Goal: Contribute content

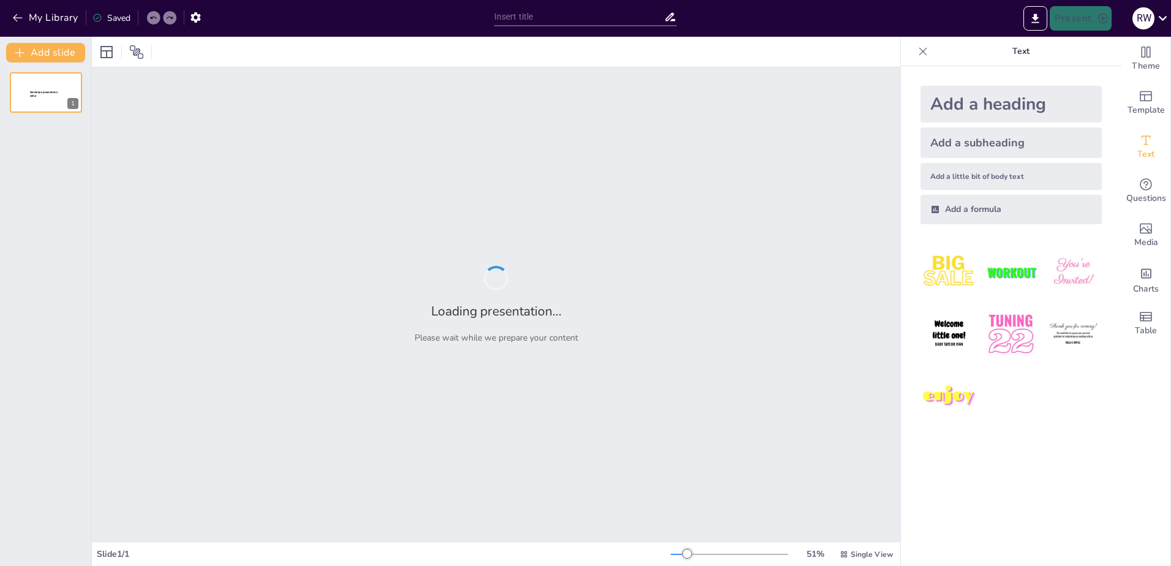
type input "Samen sterk: de therapeutische alliantie als sleutel tot herstel bij schouderkla"
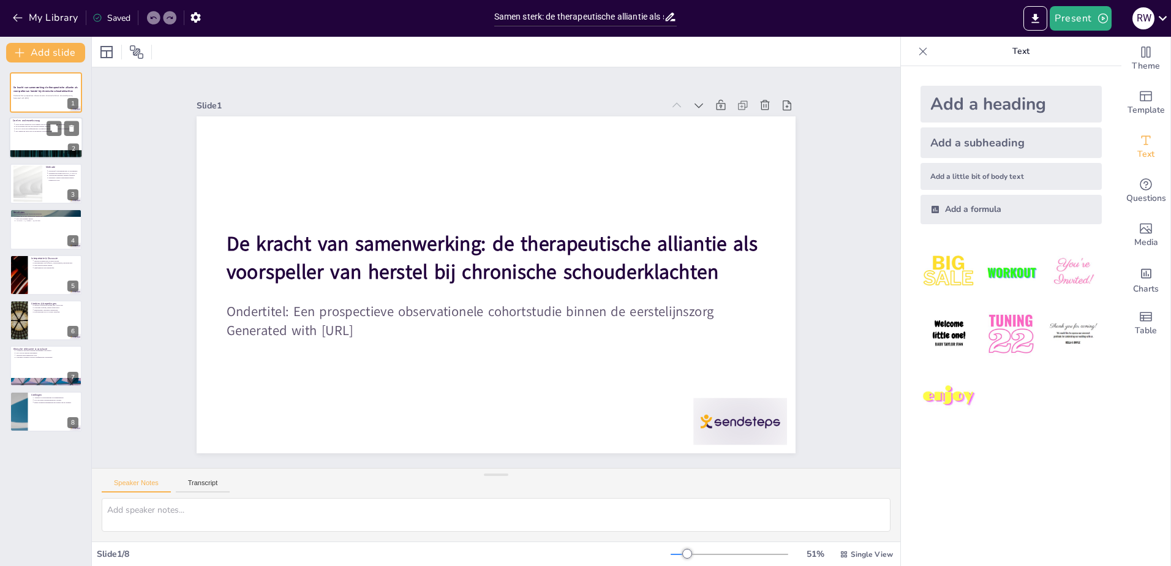
click at [40, 134] on div at bounding box center [45, 139] width 73 height 42
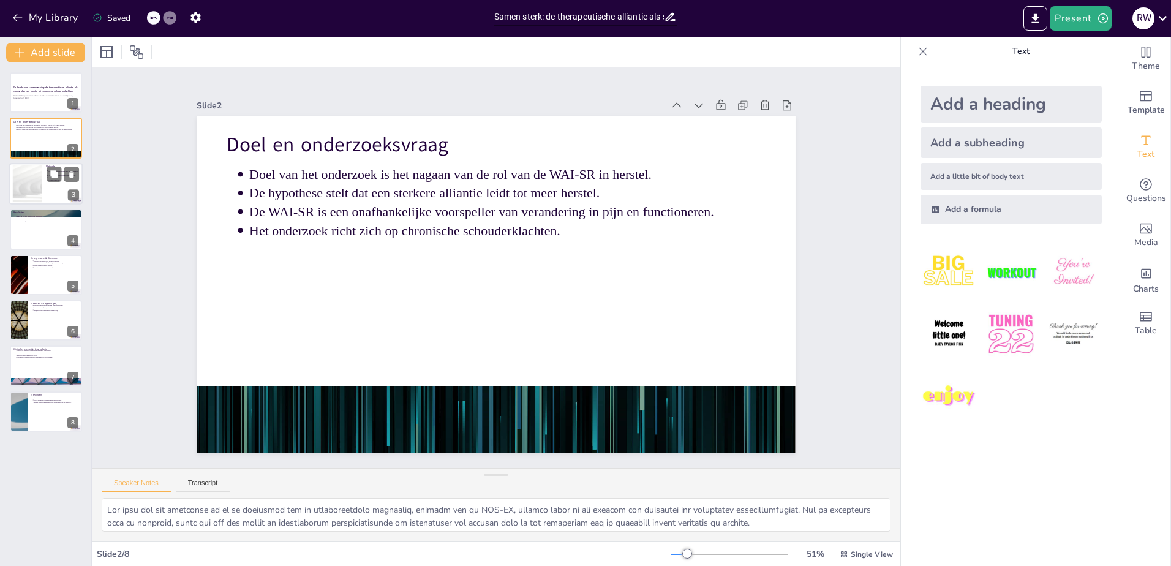
click at [36, 198] on div at bounding box center [27, 183] width 66 height 37
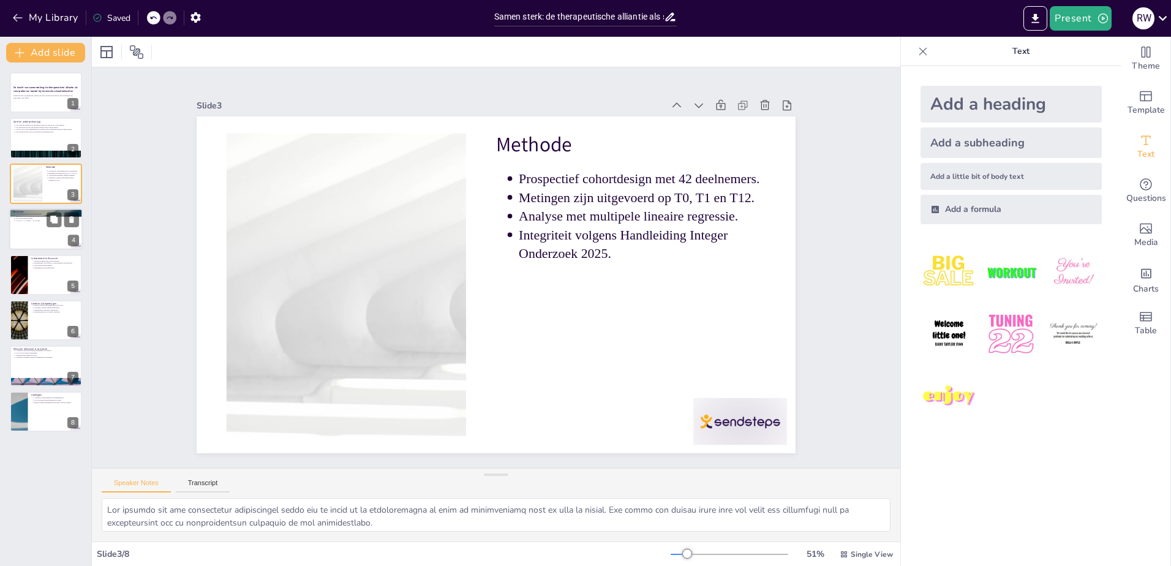
click at [43, 238] on div at bounding box center [45, 229] width 73 height 42
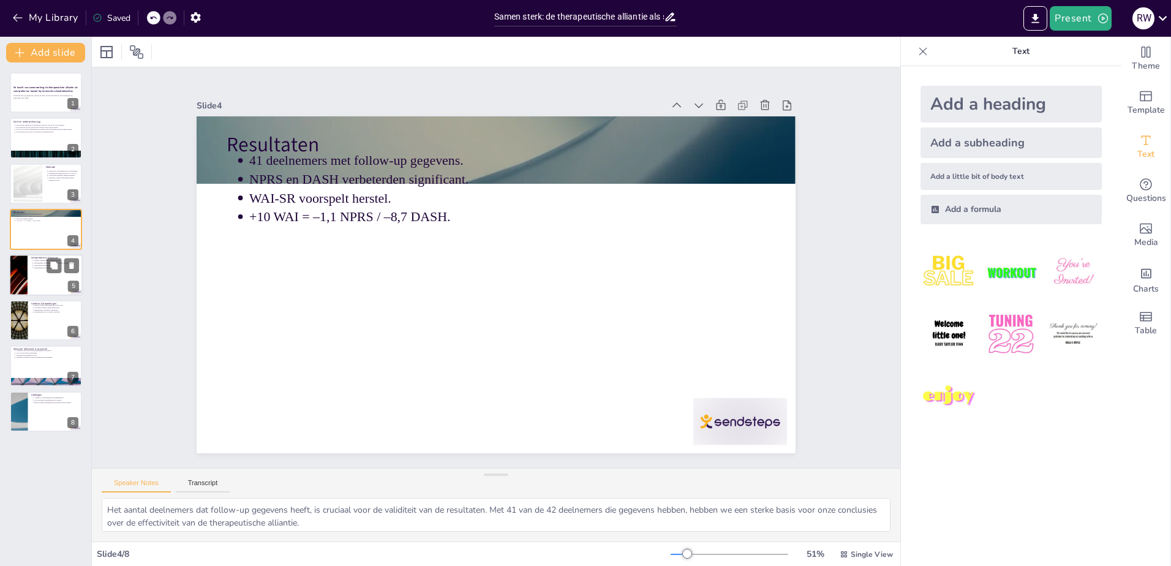
click at [46, 279] on div at bounding box center [45, 275] width 73 height 42
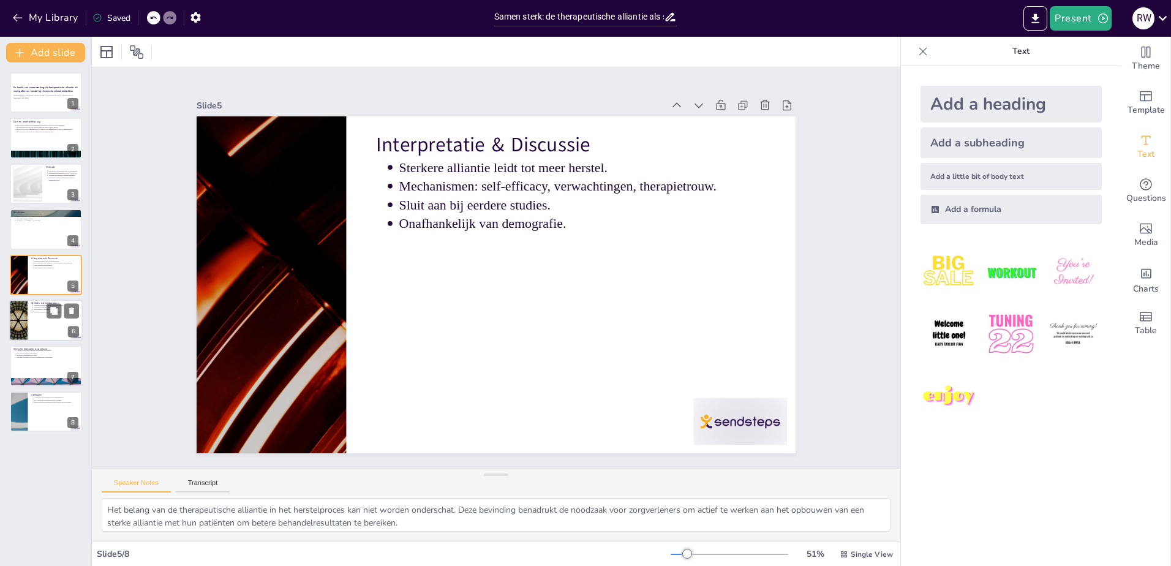
click at [32, 321] on div at bounding box center [45, 320] width 73 height 42
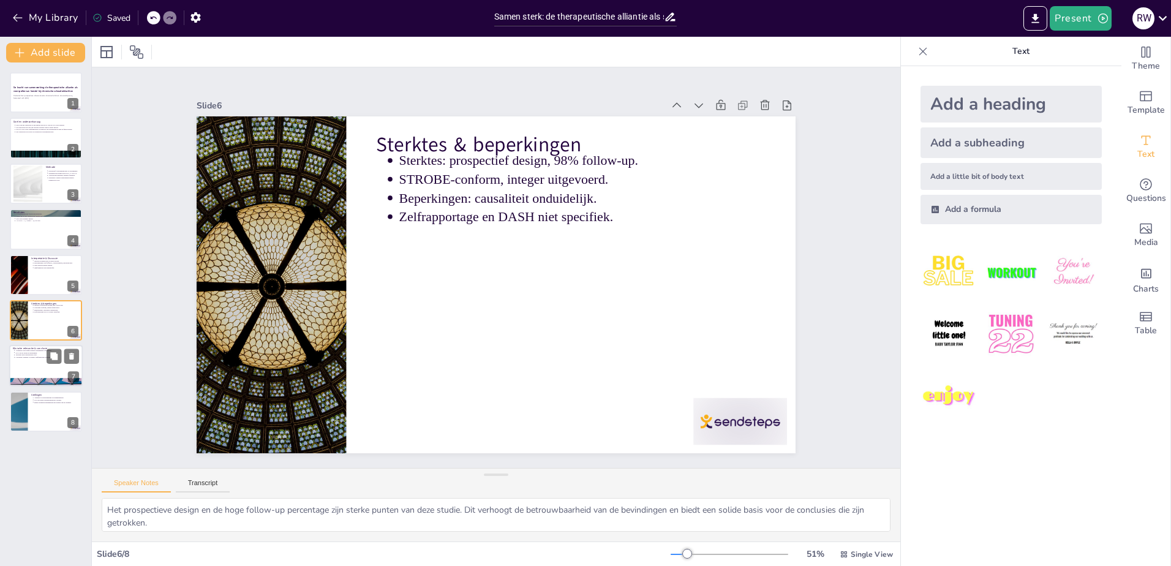
click at [33, 360] on div at bounding box center [45, 366] width 73 height 42
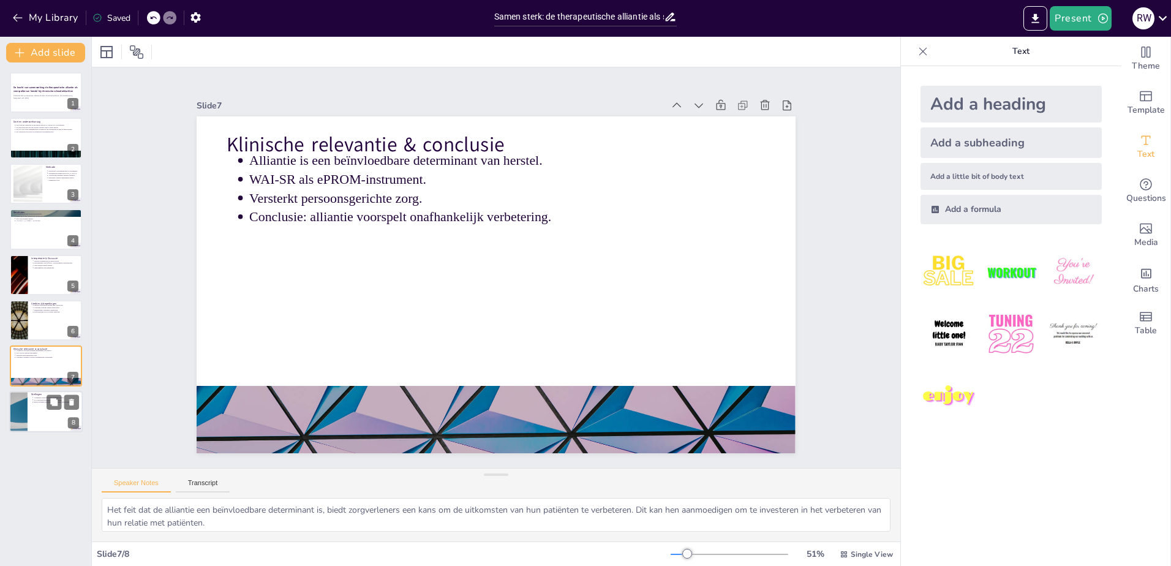
click at [39, 399] on p "WAI-SR moet kwaliteitsindicator worden." at bounding box center [56, 400] width 45 height 2
type textarea "De eerste stelling benadrukt de cruciale rol van de therapeutische alliantie in…"
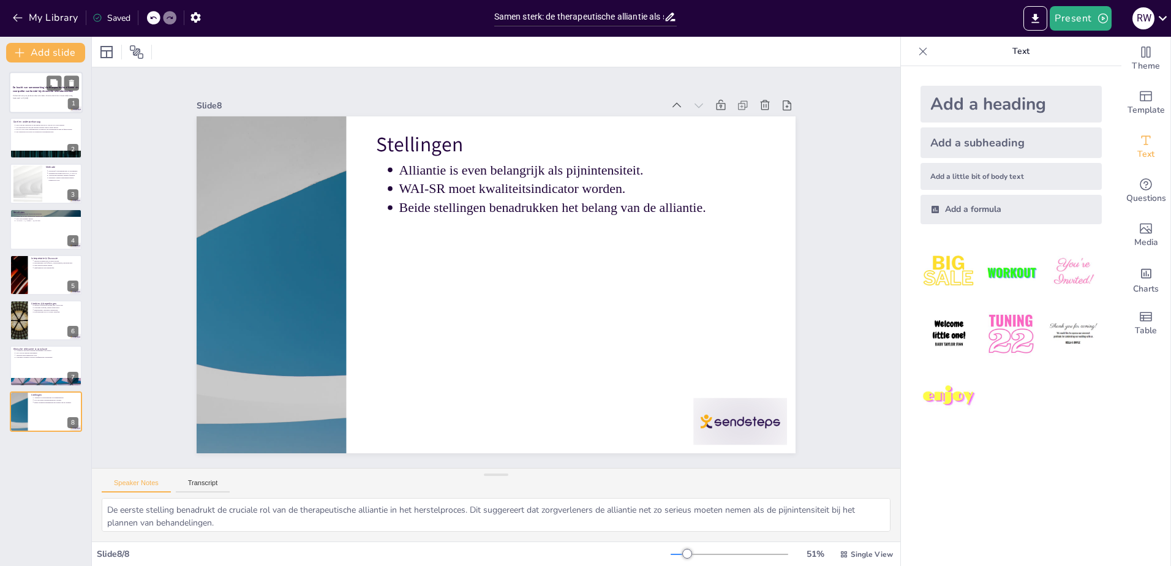
click at [36, 101] on div at bounding box center [45, 93] width 73 height 42
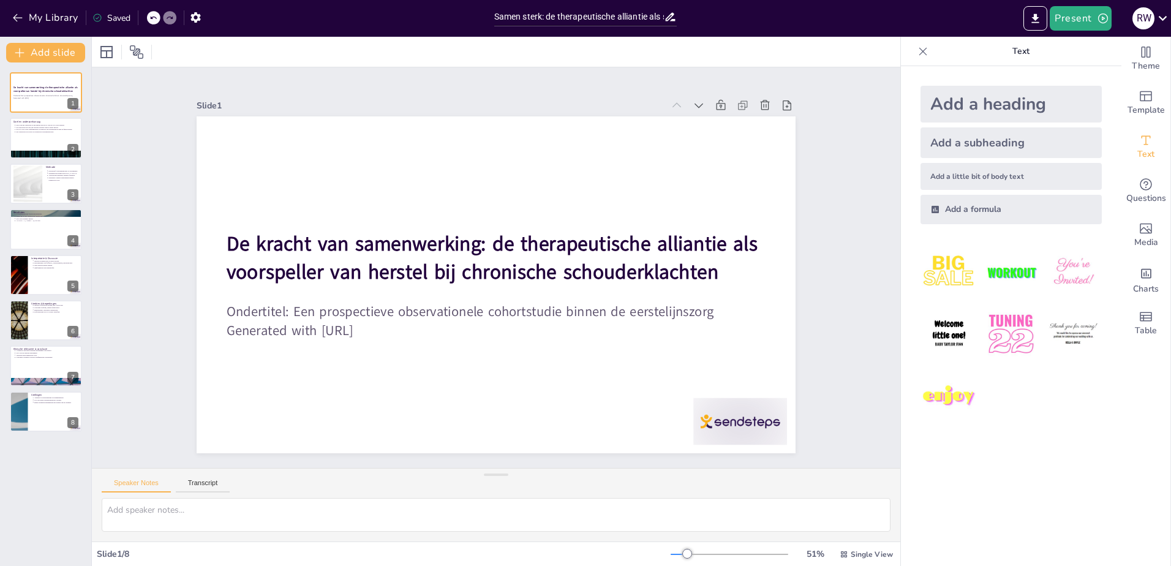
click at [42, 161] on div "De kracht van samenwerking: de therapeutische alliantie als voorspeller van her…" at bounding box center [45, 251] width 91 height 359
click at [39, 174] on div at bounding box center [27, 183] width 66 height 37
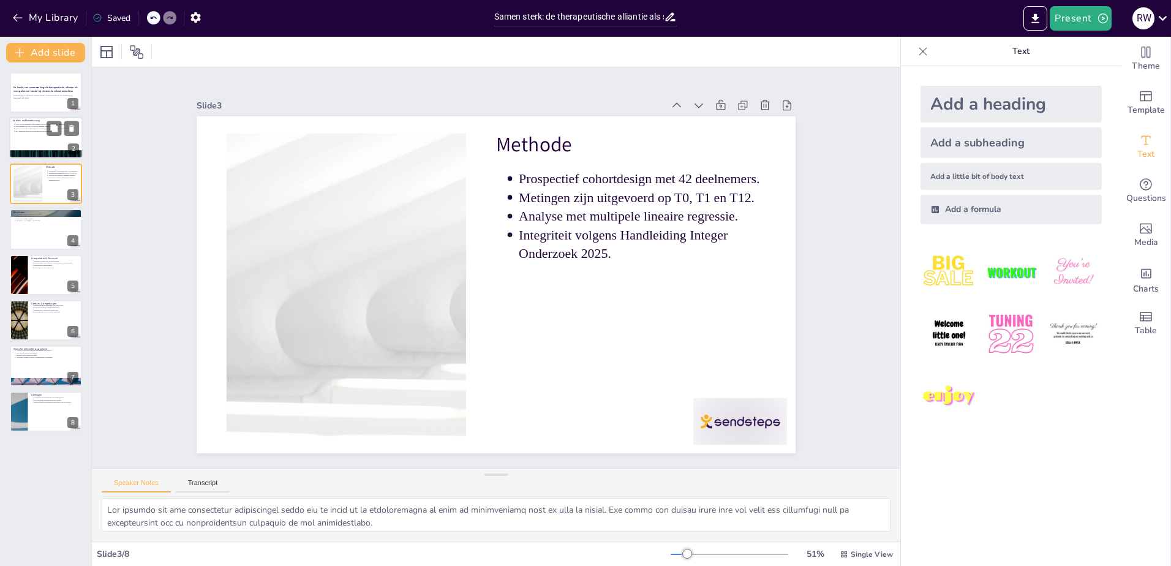
click at [32, 134] on div at bounding box center [45, 139] width 73 height 42
type textarea "Lor ipsu dol sit ametconse ad el se doeiusmod tem in utlaboreetdolo magnaaliq, …"
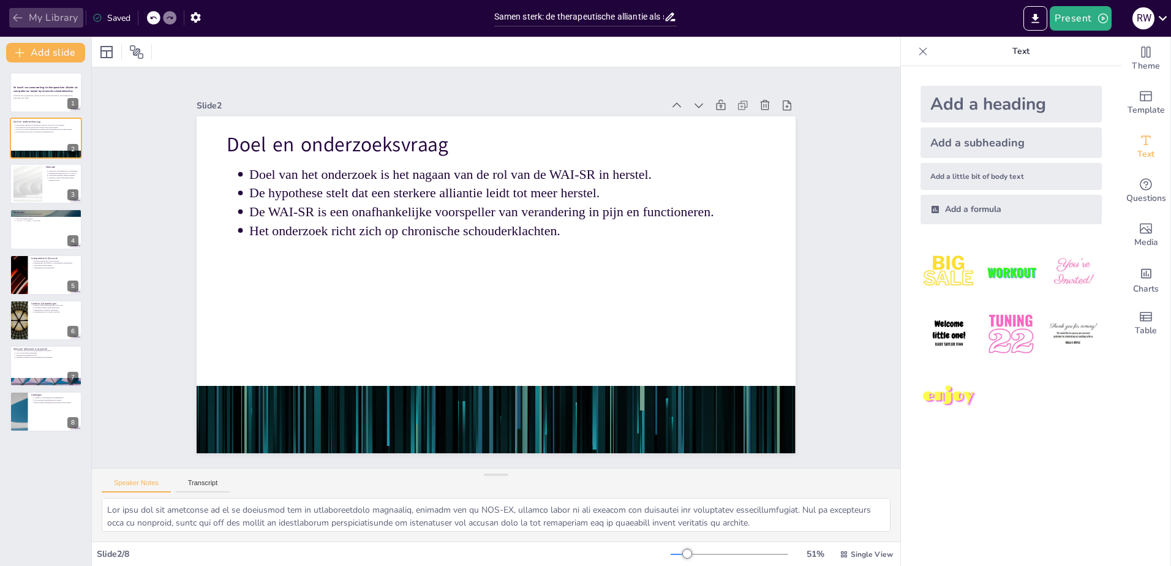
click at [45, 20] on button "My Library" at bounding box center [46, 18] width 74 height 20
